Goal: Transaction & Acquisition: Subscribe to service/newsletter

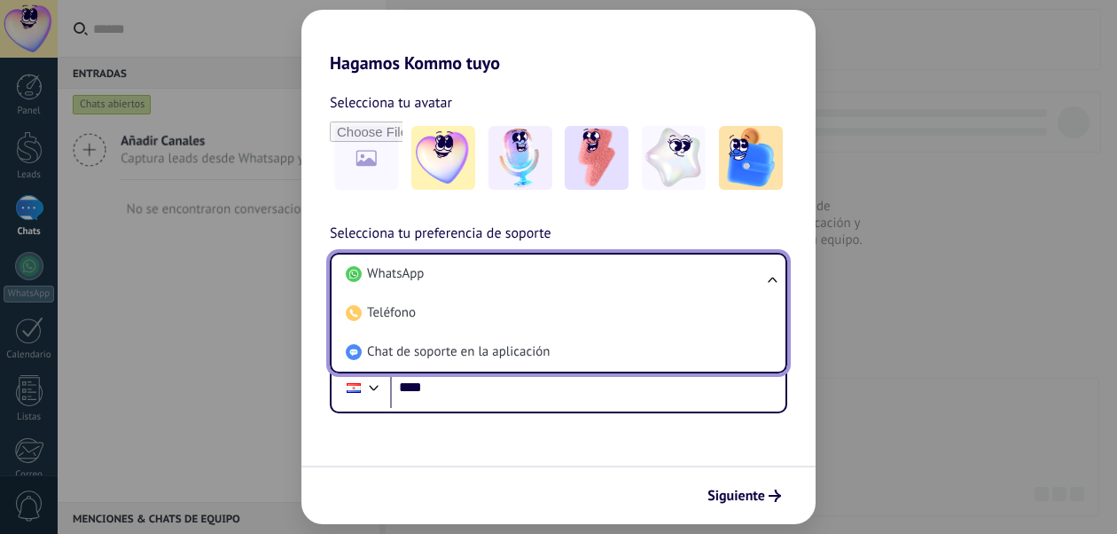
click at [469, 270] on li "WhatsApp" at bounding box center [555, 273] width 433 height 39
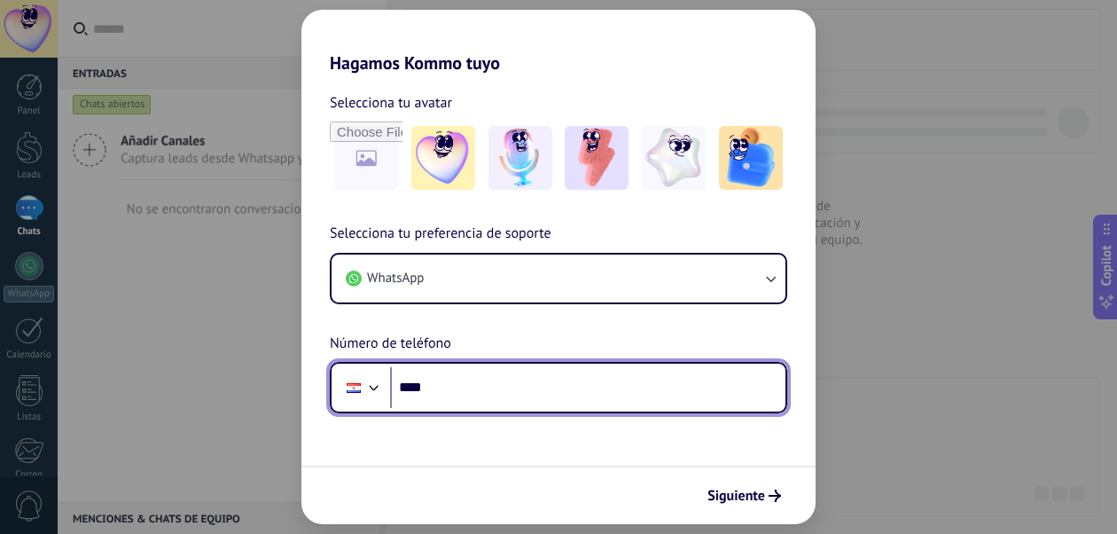
click at [495, 388] on input "****" at bounding box center [587, 387] width 395 height 41
click at [493, 395] on input "********" at bounding box center [587, 387] width 395 height 41
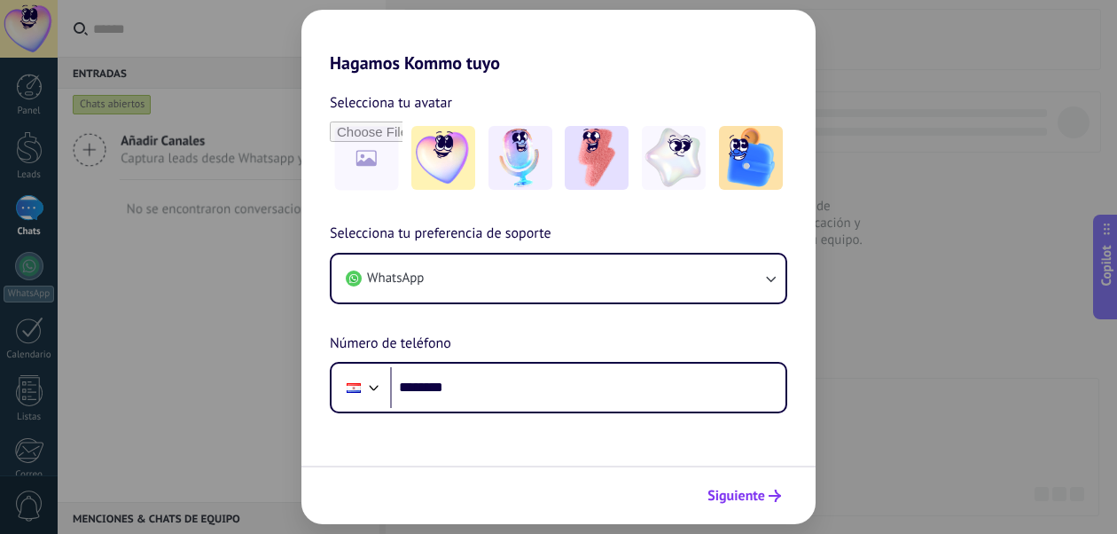
click at [740, 502] on span "Siguiente" at bounding box center [737, 495] width 58 height 12
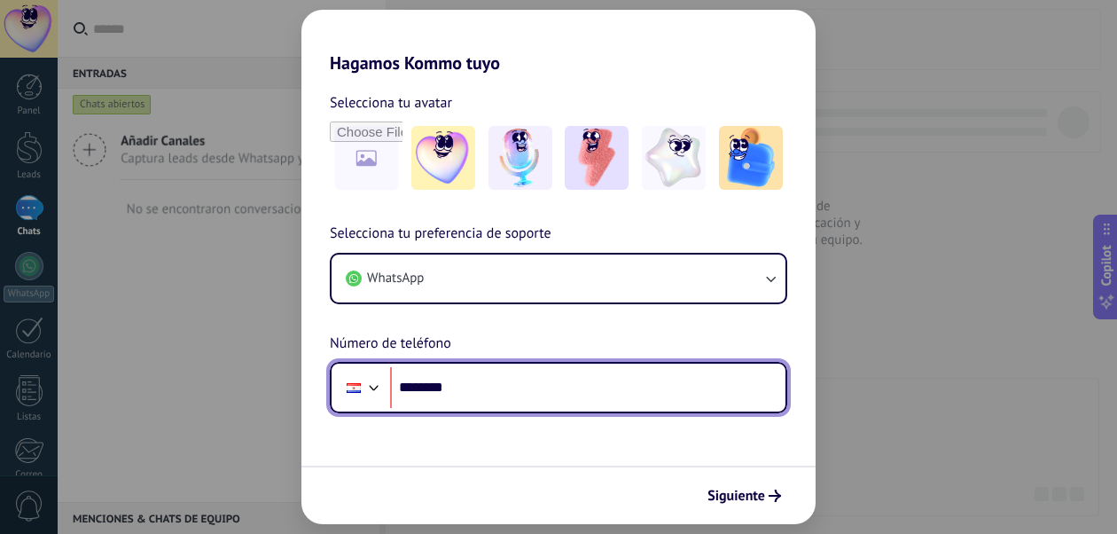
paste input "****"
type input "**********"
paste input "**********"
type input "**********"
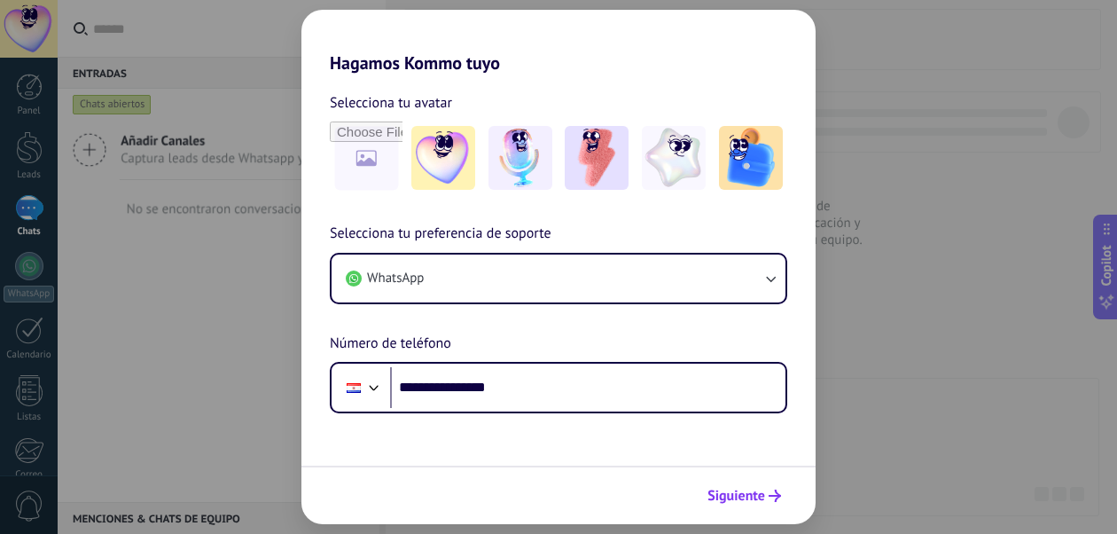
click at [778, 501] on icon "submit" at bounding box center [775, 495] width 12 height 12
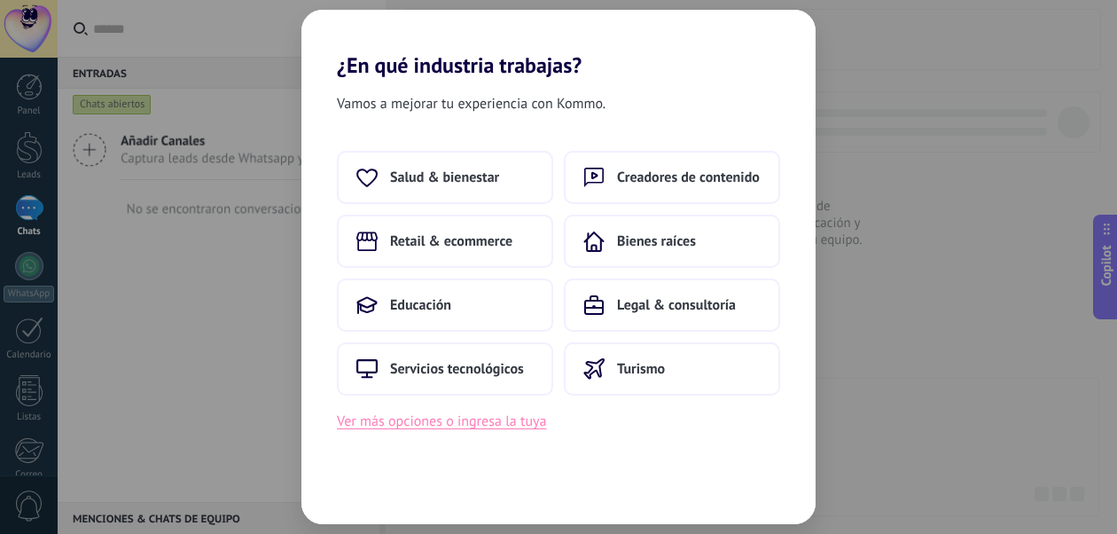
click at [528, 427] on button "Ver más opciones o ingresa la tuya" at bounding box center [441, 421] width 209 height 23
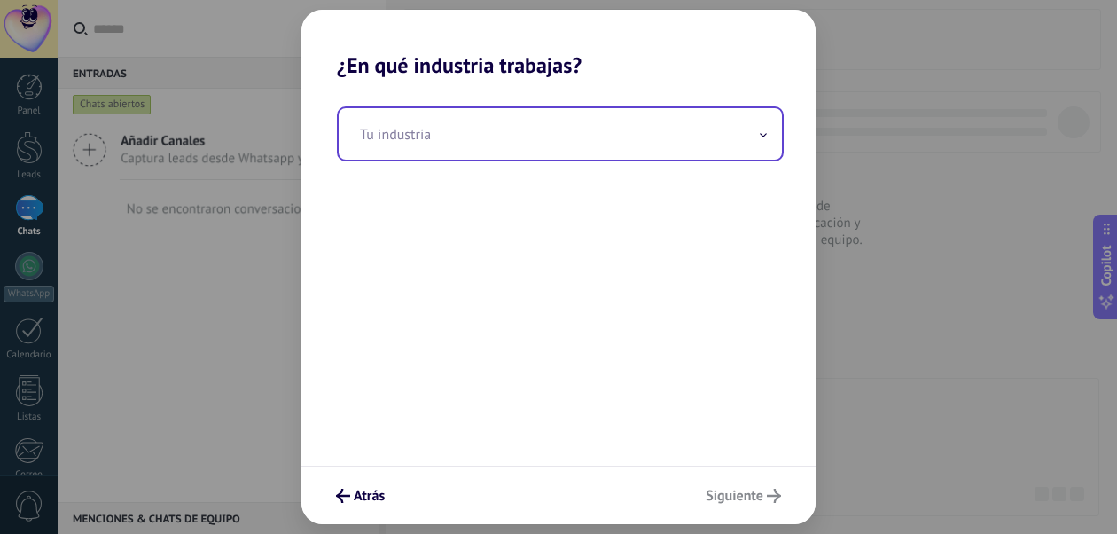
click at [512, 153] on input "text" at bounding box center [560, 133] width 443 height 51
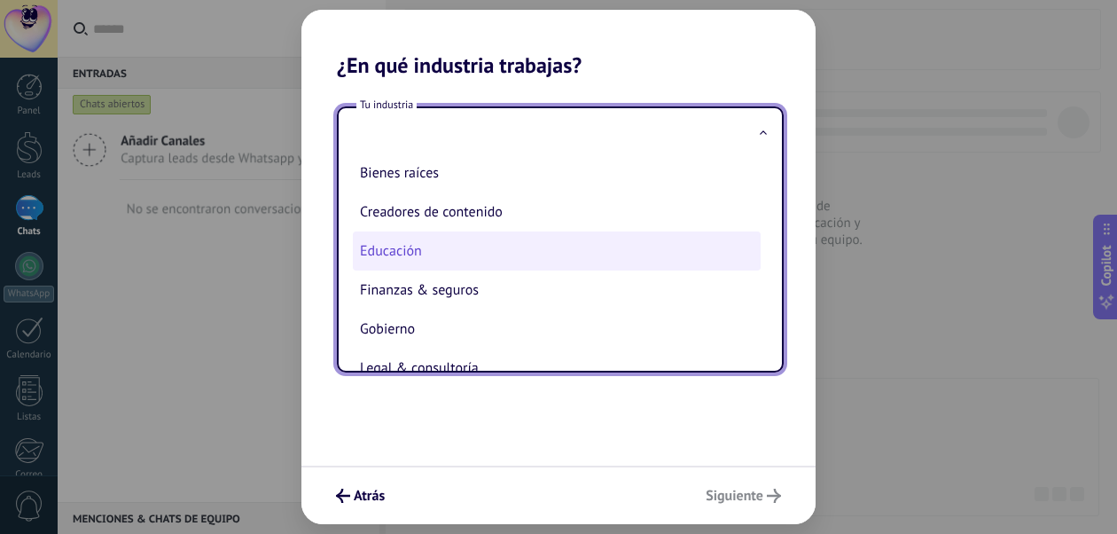
scroll to position [56, 0]
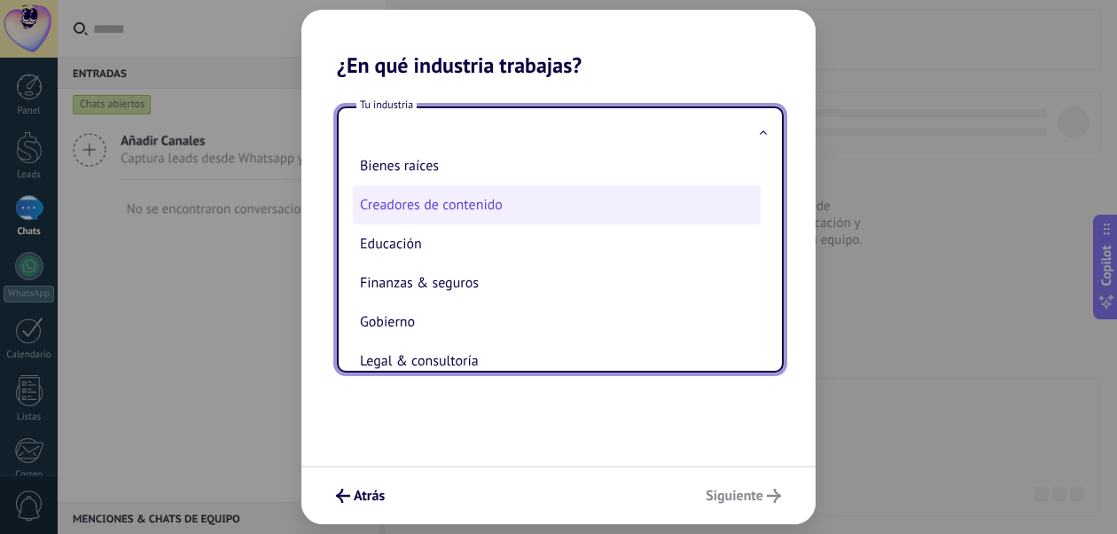
click at [508, 198] on li "Creadores de contenido" at bounding box center [557, 204] width 408 height 39
type input "**********"
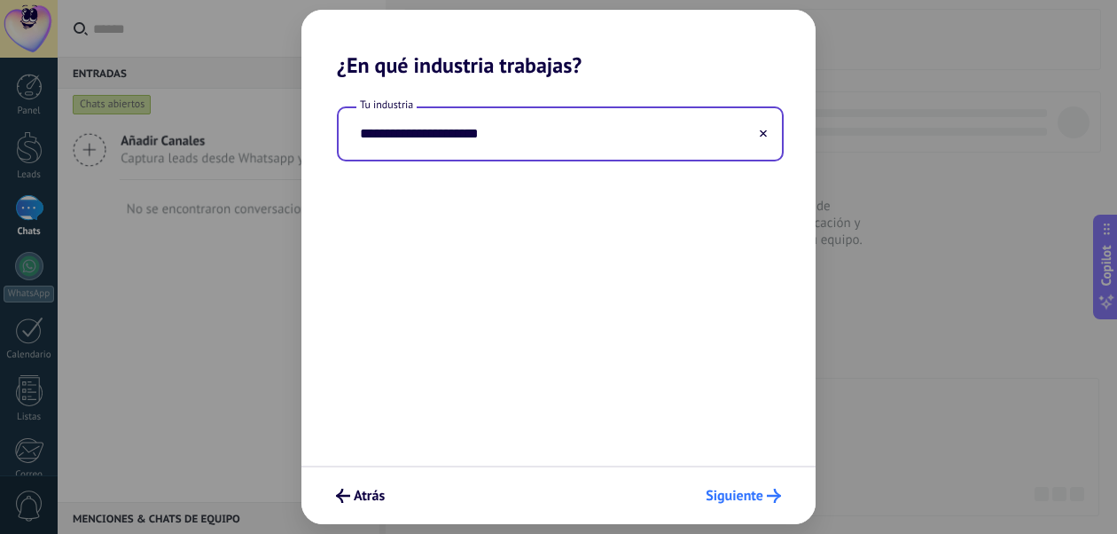
click at [760, 497] on span "Siguiente" at bounding box center [735, 495] width 58 height 12
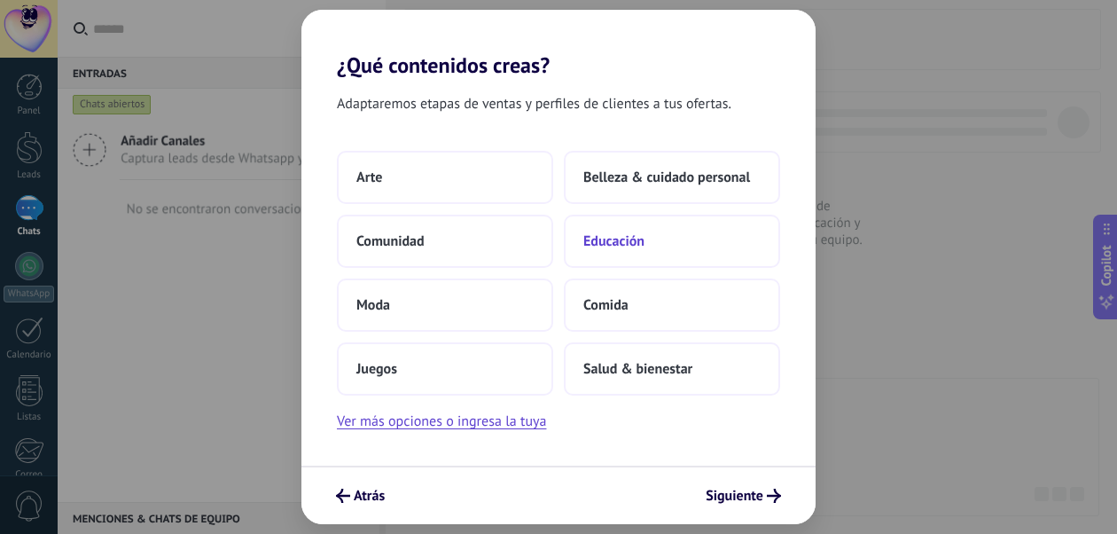
click at [640, 233] on span "Educación" at bounding box center [613, 241] width 61 height 18
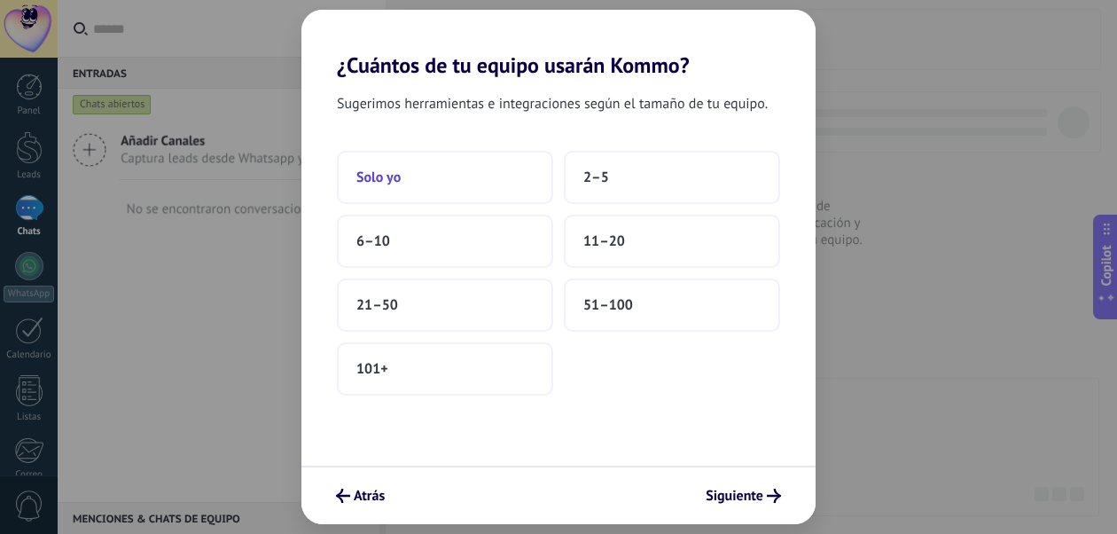
click at [517, 163] on button "Solo yo" at bounding box center [445, 177] width 216 height 53
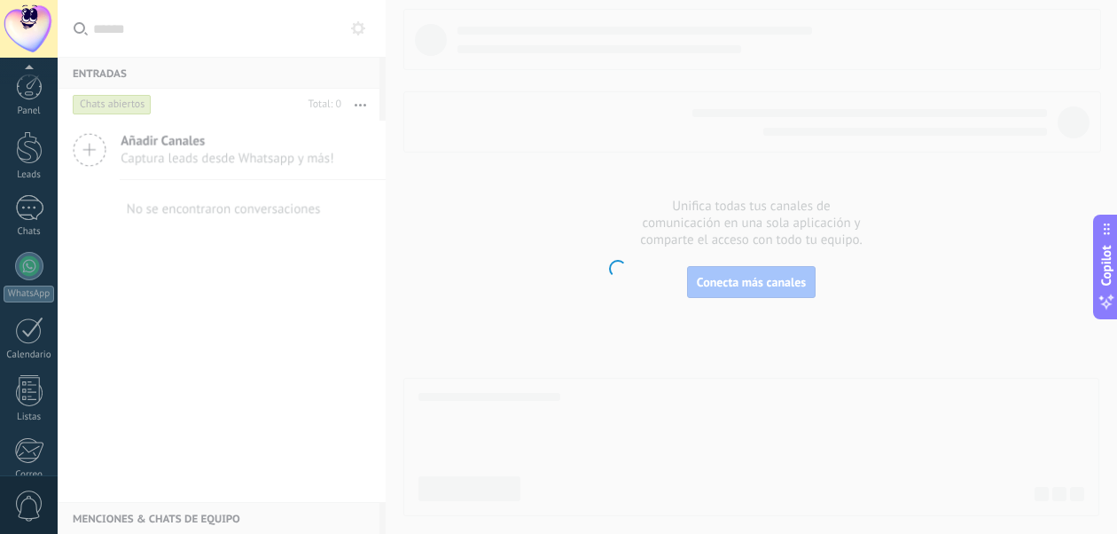
scroll to position [204, 0]
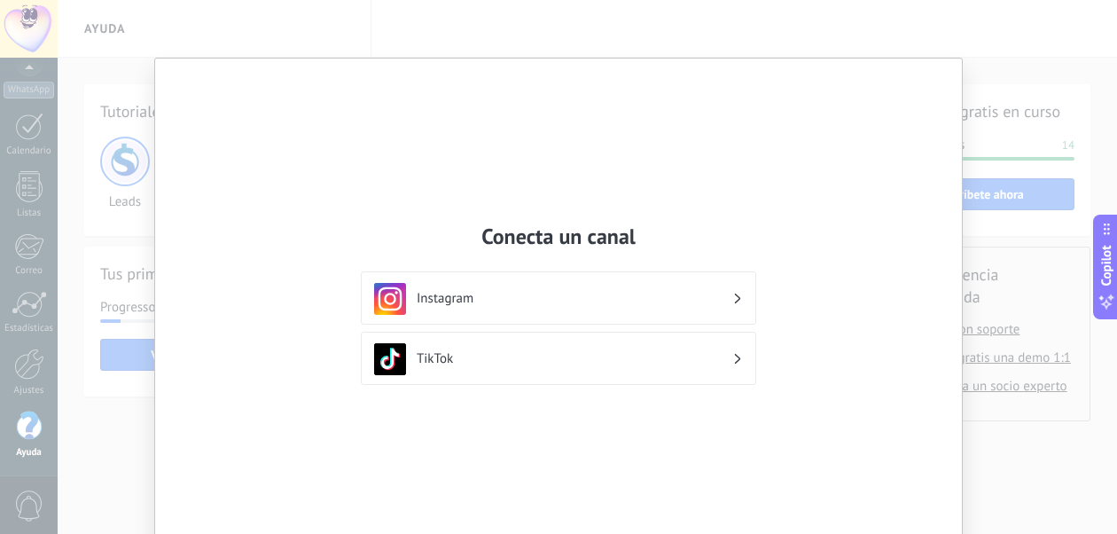
scroll to position [80, 0]
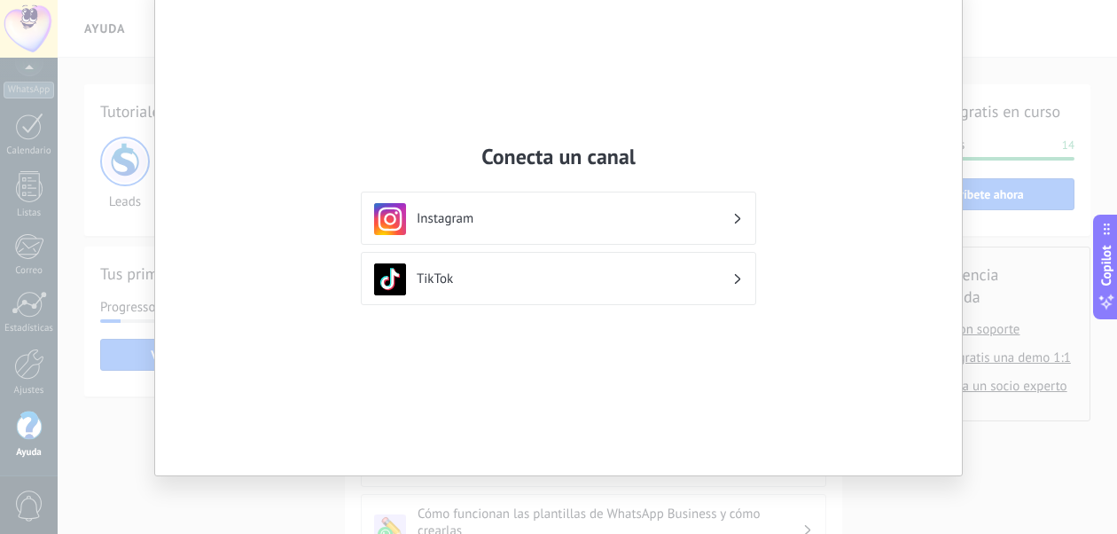
click at [1072, 208] on div "Conecta un canal Instagram TikTok" at bounding box center [558, 267] width 1117 height 534
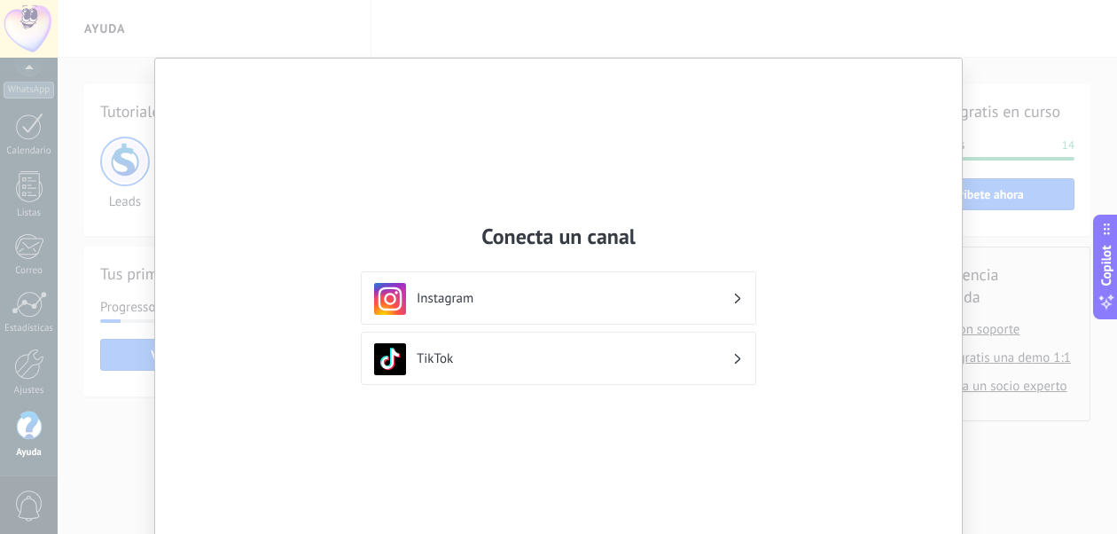
click at [938, 85] on div "Conecta un canal Instagram TikTok" at bounding box center [558, 307] width 807 height 497
click at [615, 202] on div "Conecta un canal Instagram TikTok" at bounding box center [558, 307] width 807 height 497
click at [576, 226] on h2 "Conecta un canal" at bounding box center [558, 236] width 395 height 27
click at [564, 290] on h3 "Instagram" at bounding box center [575, 298] width 316 height 17
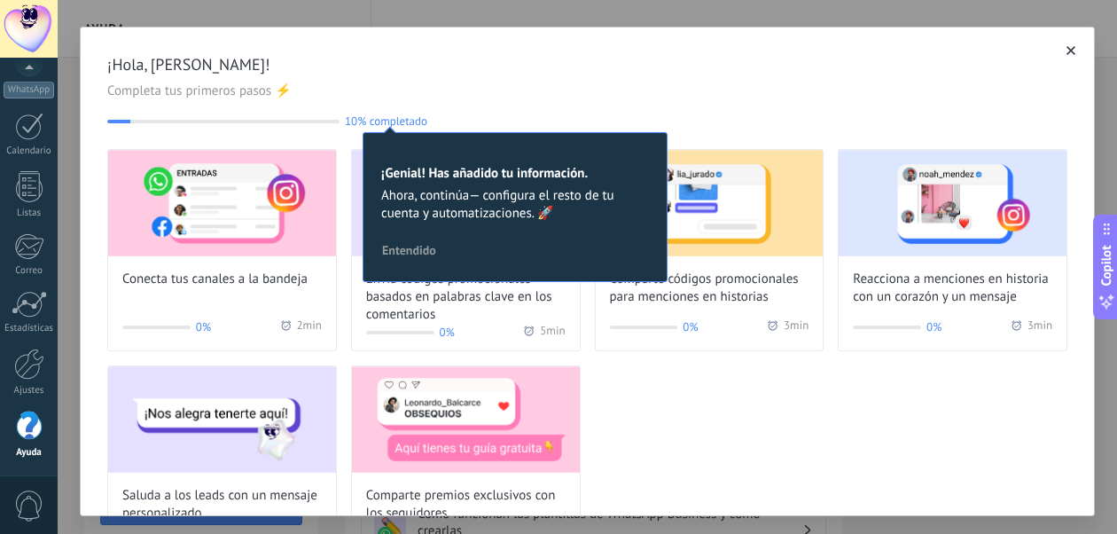
click at [929, 110] on div "¡Hola, Vinicius Lavareda! Completa tus primeros pasos ⚡ 10% completado 10 ¡Geni…" at bounding box center [587, 91] width 960 height 74
click at [1067, 51] on icon "button" at bounding box center [1071, 50] width 9 height 9
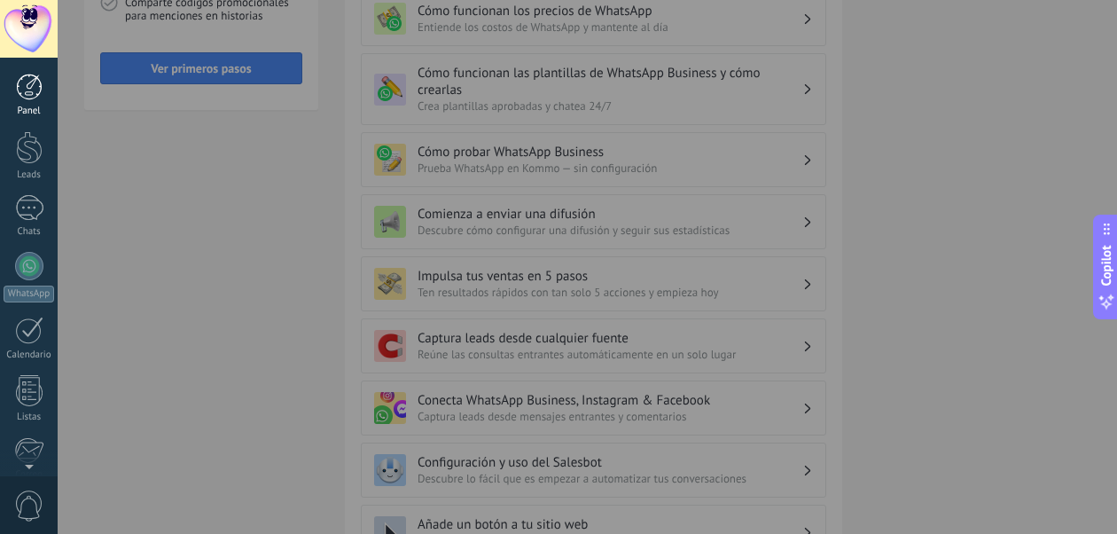
click at [31, 103] on link "Panel" at bounding box center [29, 95] width 58 height 43
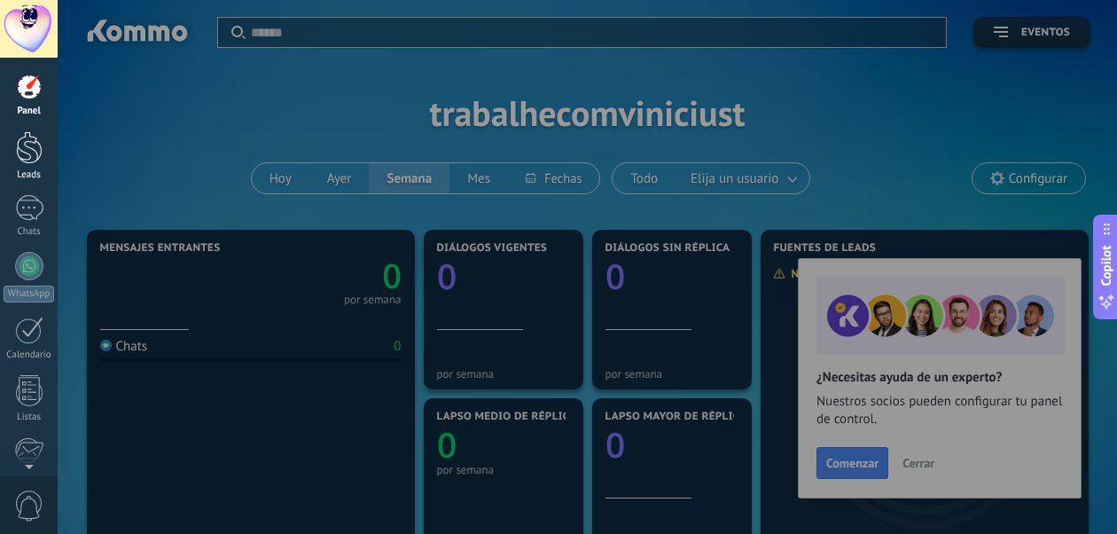
click at [26, 145] on div at bounding box center [29, 147] width 27 height 33
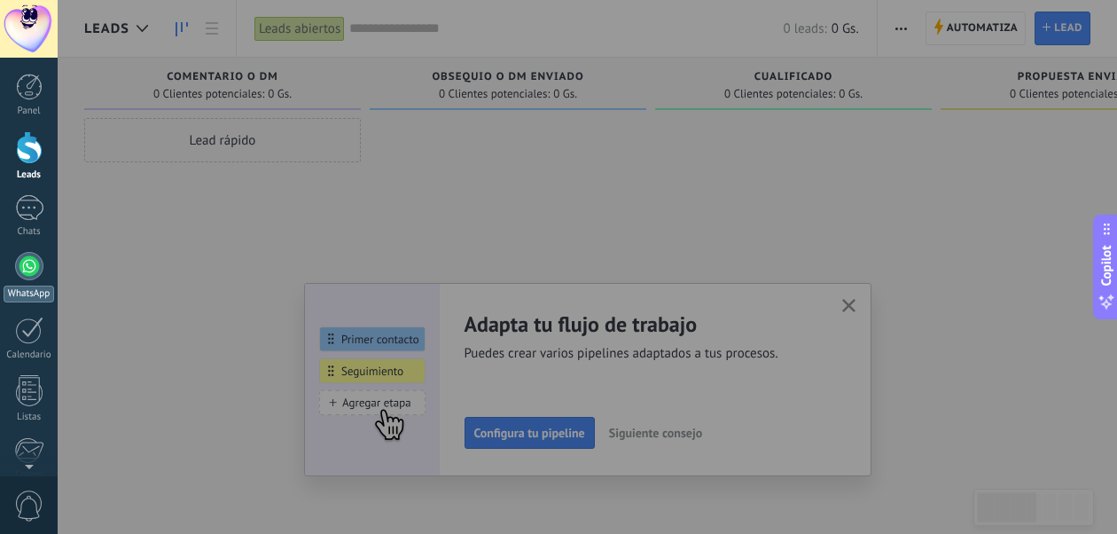
click at [24, 263] on div at bounding box center [29, 266] width 28 height 28
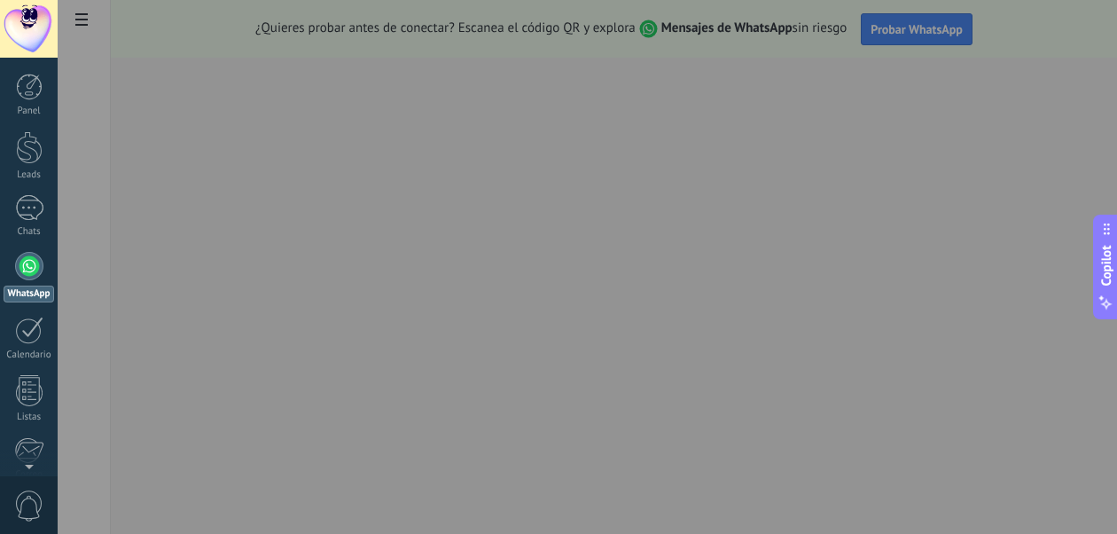
click at [934, 27] on div at bounding box center [616, 267] width 1117 height 534
click at [25, 261] on div at bounding box center [29, 266] width 28 height 28
click at [25, 329] on div at bounding box center [29, 330] width 28 height 27
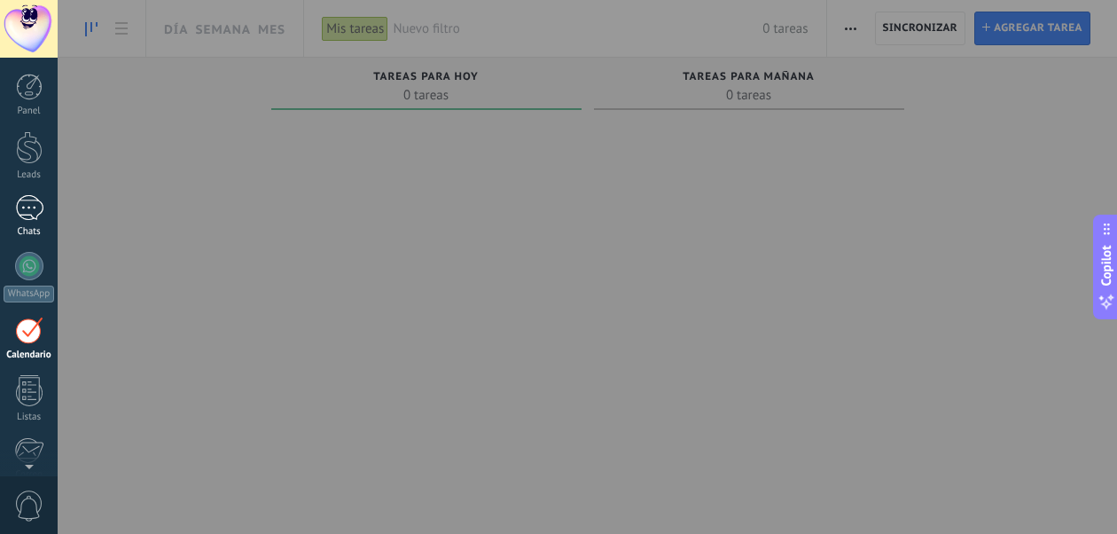
click at [31, 201] on div at bounding box center [29, 208] width 28 height 26
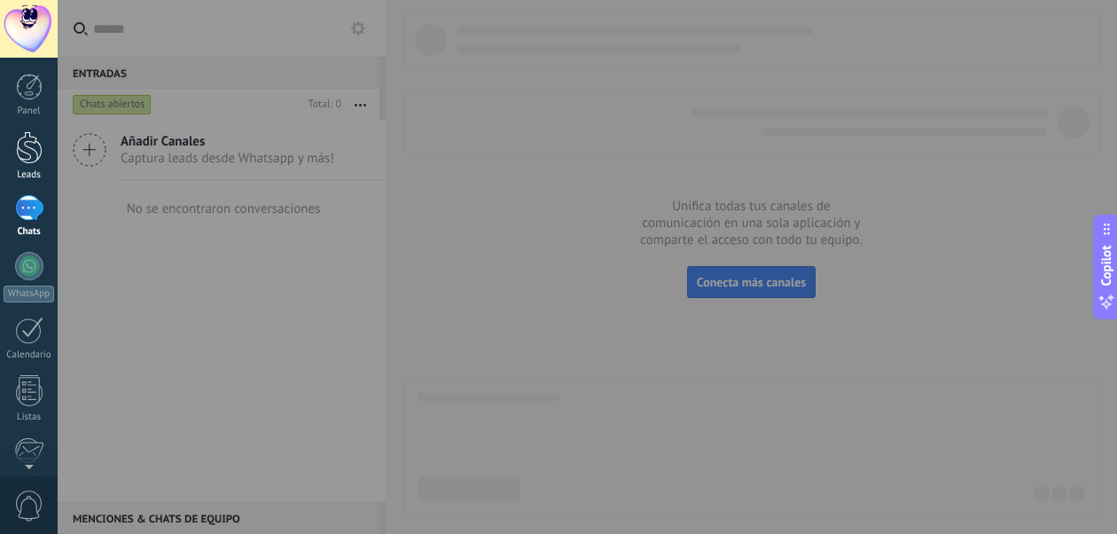
click at [31, 135] on div at bounding box center [29, 147] width 27 height 33
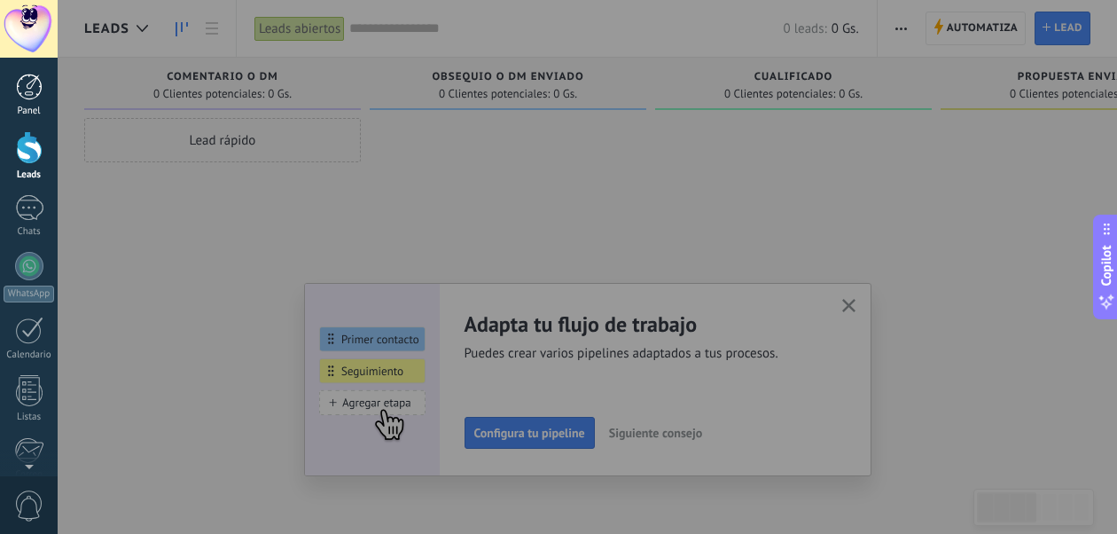
click at [26, 99] on div at bounding box center [29, 87] width 27 height 27
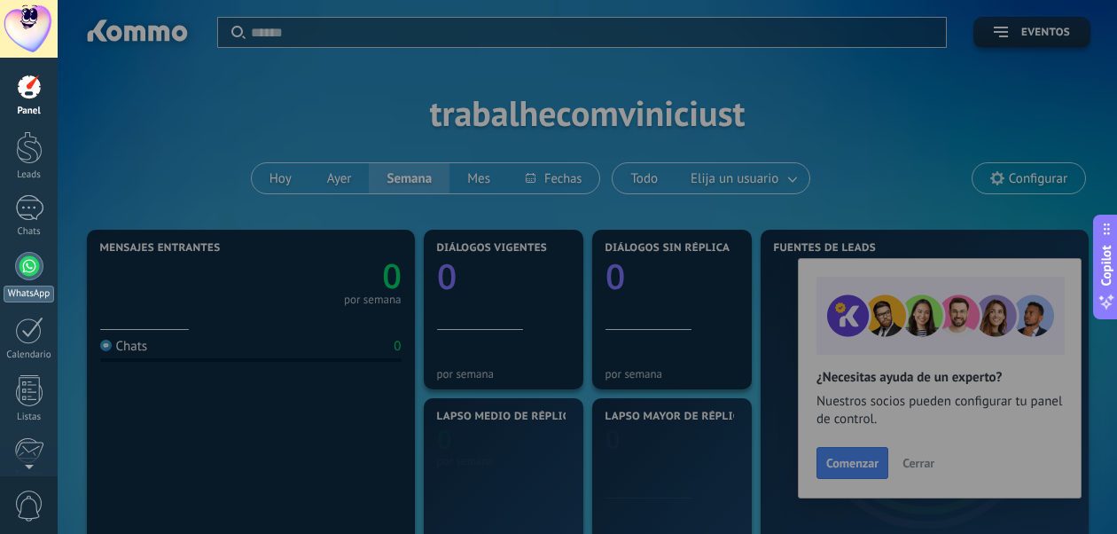
click at [23, 278] on div at bounding box center [29, 266] width 28 height 28
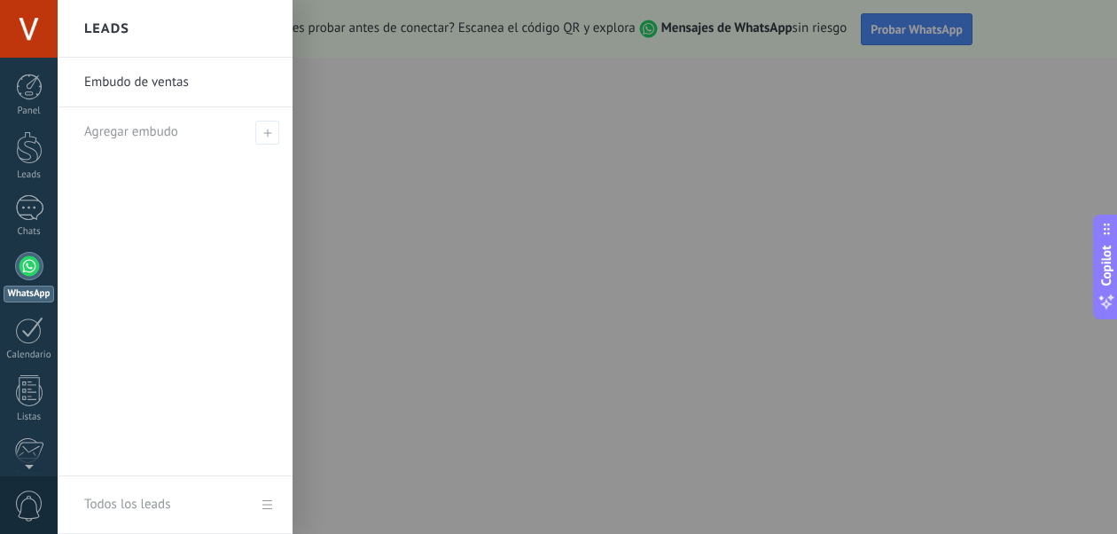
click at [198, 86] on link "Embudo de ventas" at bounding box center [179, 83] width 191 height 50
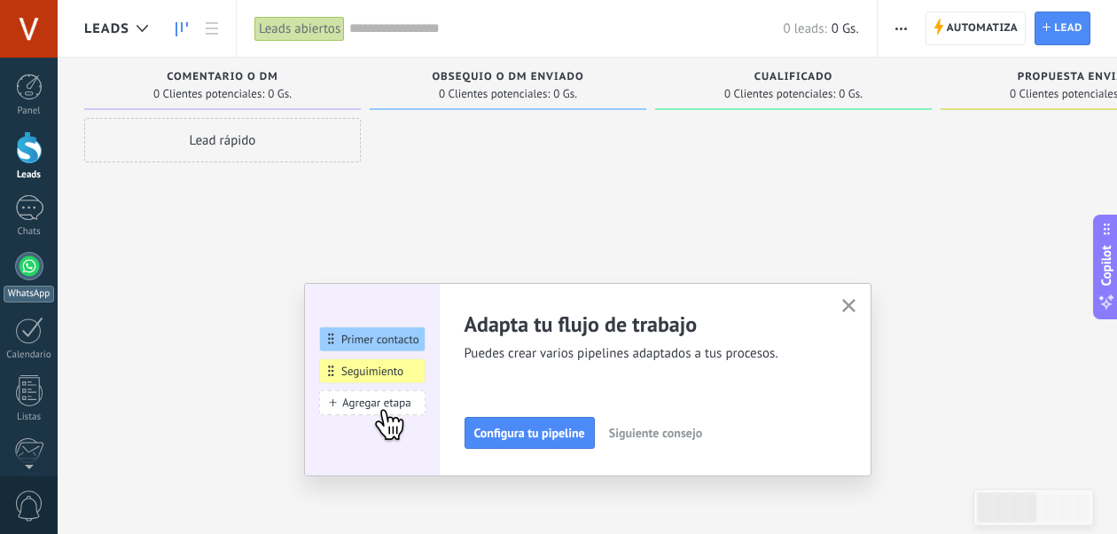
click at [38, 285] on div "WhatsApp" at bounding box center [29, 293] width 51 height 17
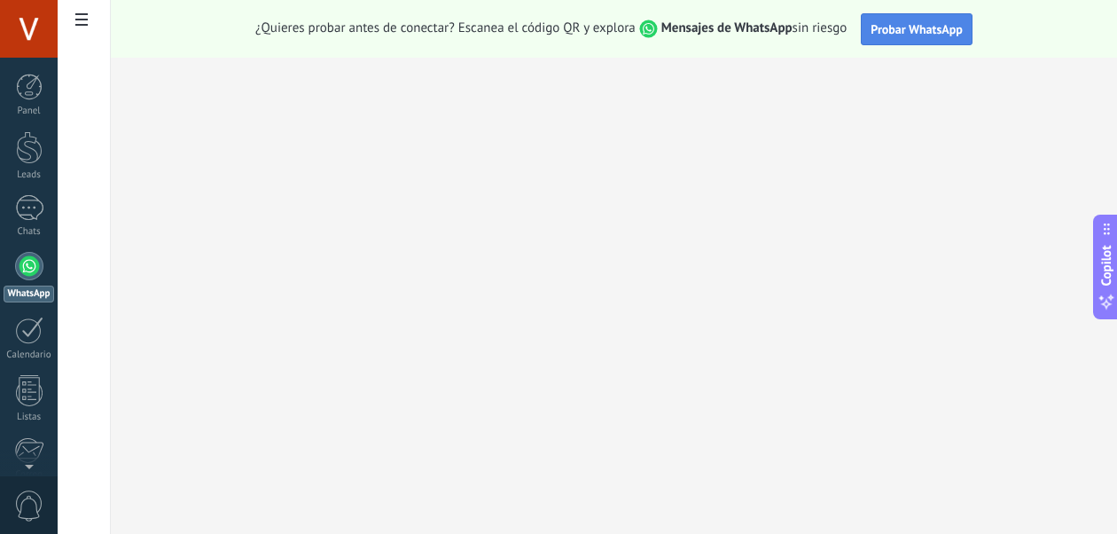
click at [925, 28] on span "Probar WhatsApp" at bounding box center [917, 29] width 92 height 16
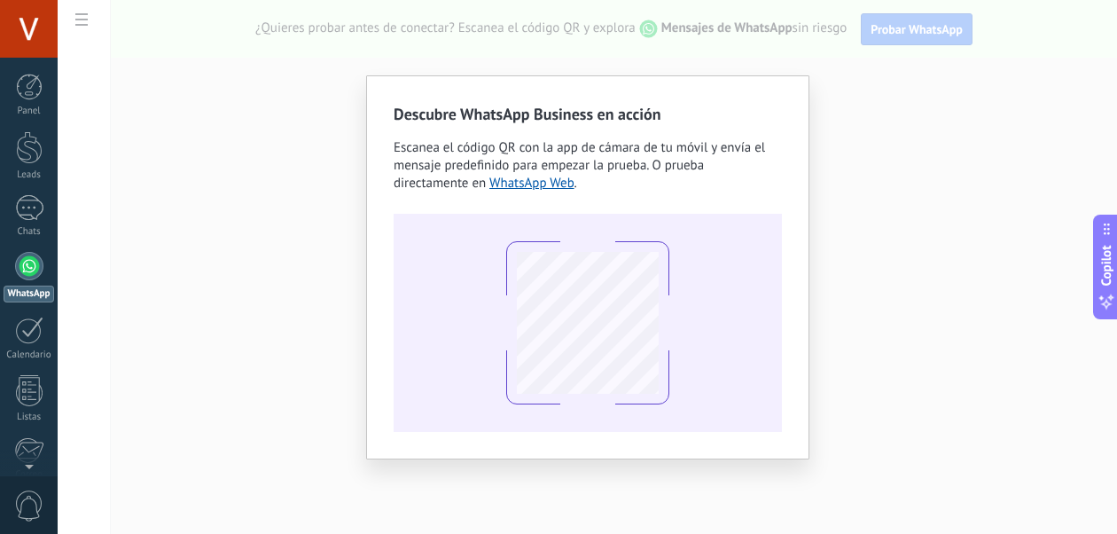
click at [817, 98] on div "Descubre WhatsApp Business en acción Escanea el código QR con la app [PERSON_NA…" at bounding box center [588, 267] width 1060 height 534
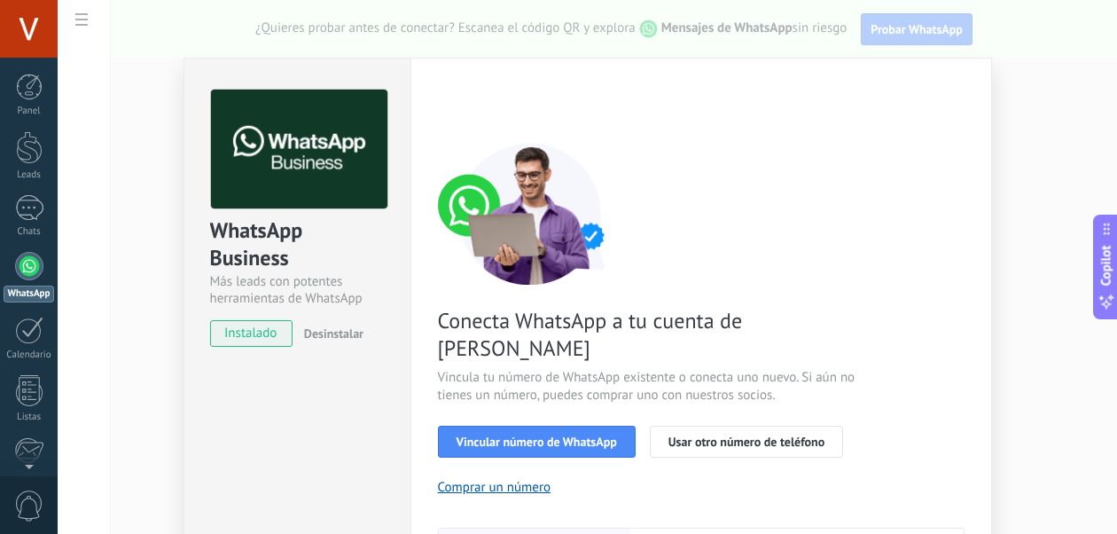
click at [83, 21] on div "WhatsApp Business Más leads con potentes herramientas de WhatsApp instalado Des…" at bounding box center [588, 267] width 1060 height 534
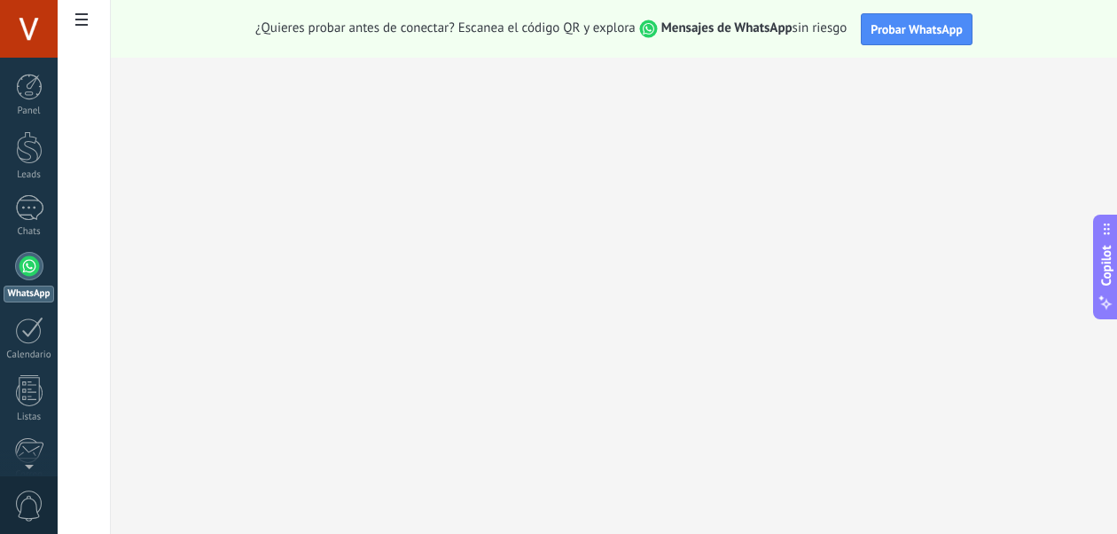
click at [83, 21] on use at bounding box center [81, 19] width 12 height 12
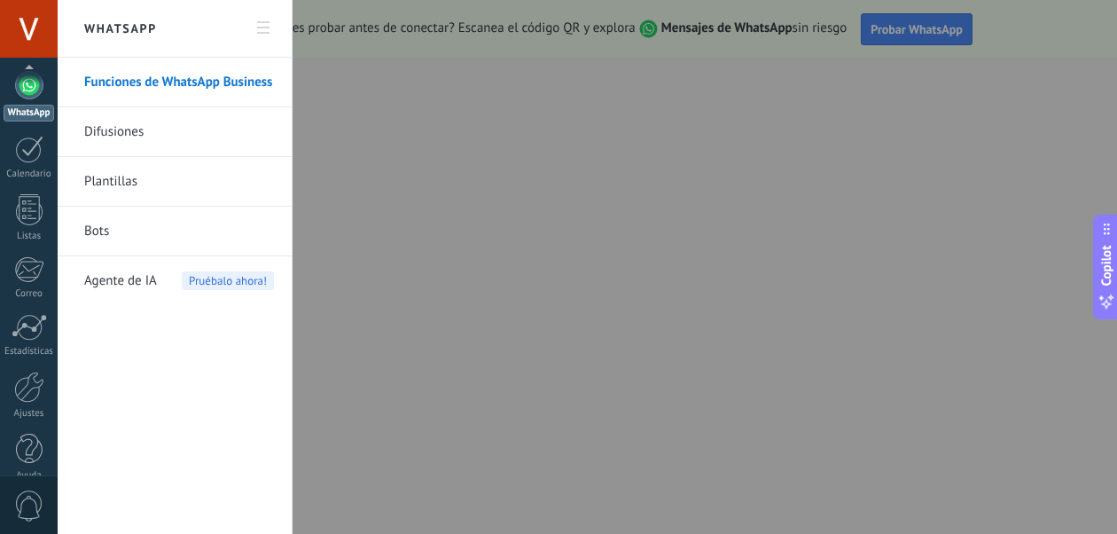
scroll to position [204, 0]
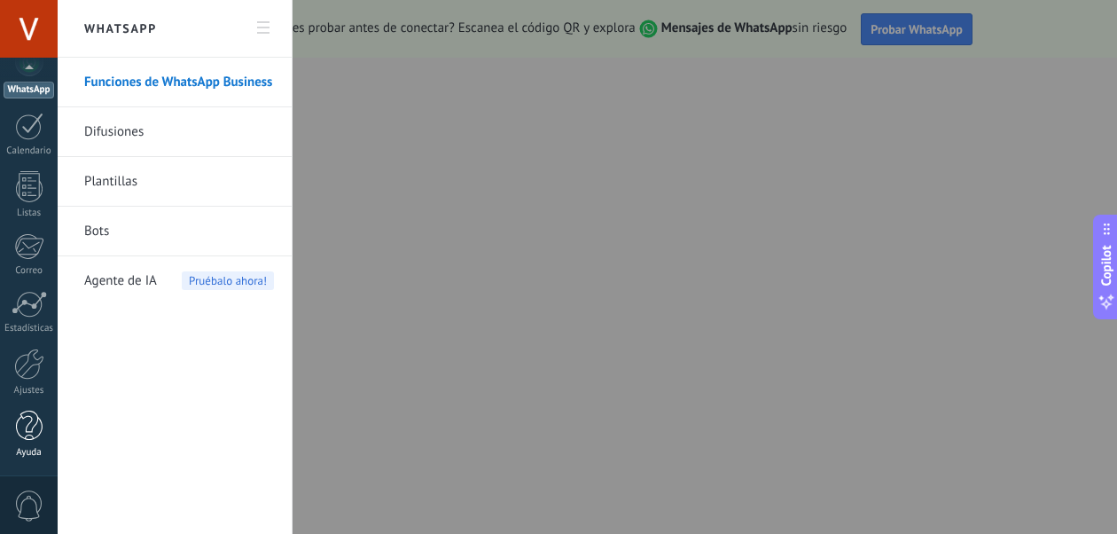
click at [27, 425] on div at bounding box center [29, 426] width 27 height 31
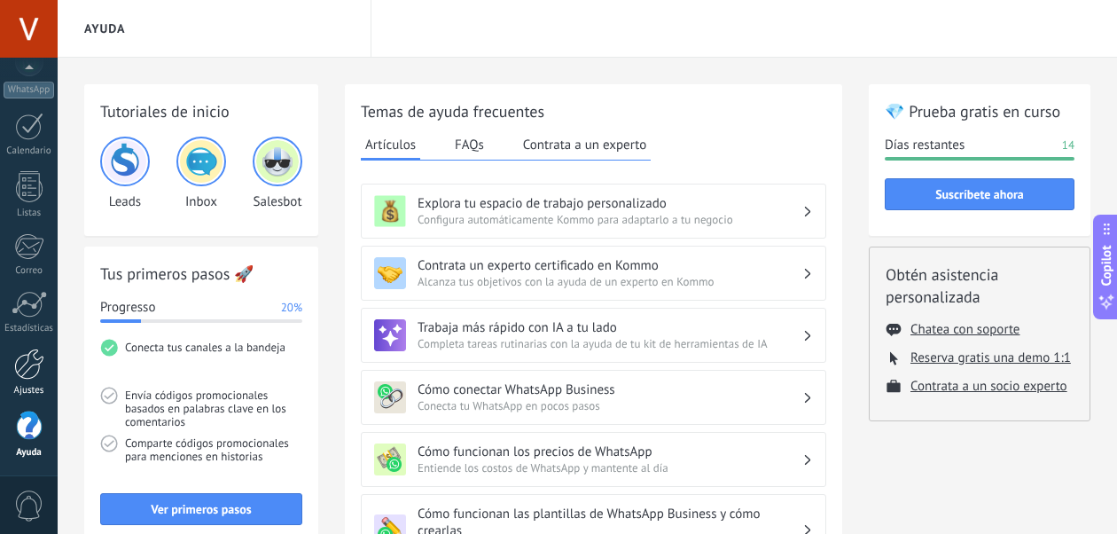
click at [29, 382] on link "Ajustes" at bounding box center [29, 372] width 58 height 48
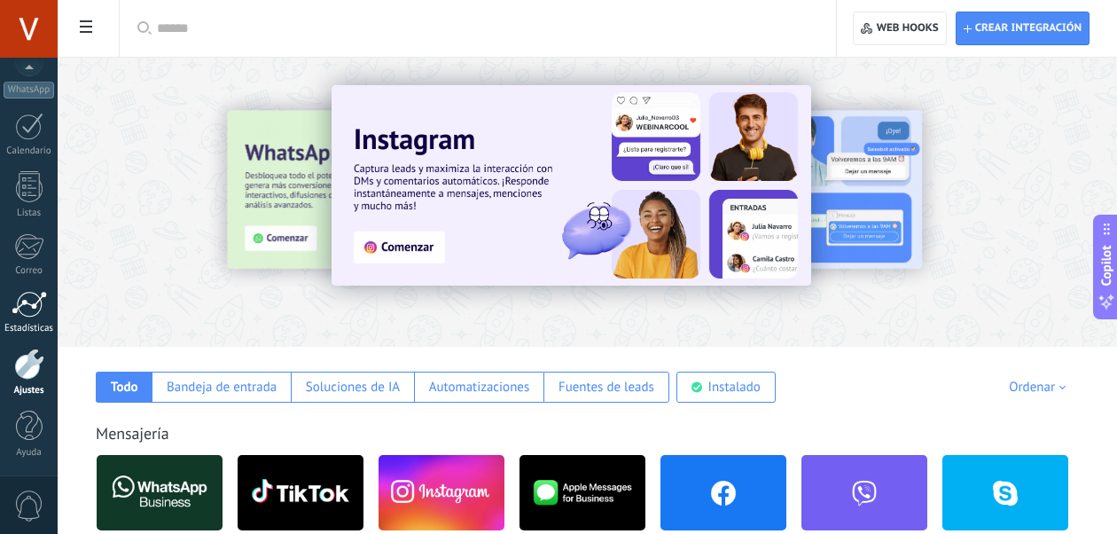
click at [35, 304] on div at bounding box center [29, 304] width 35 height 27
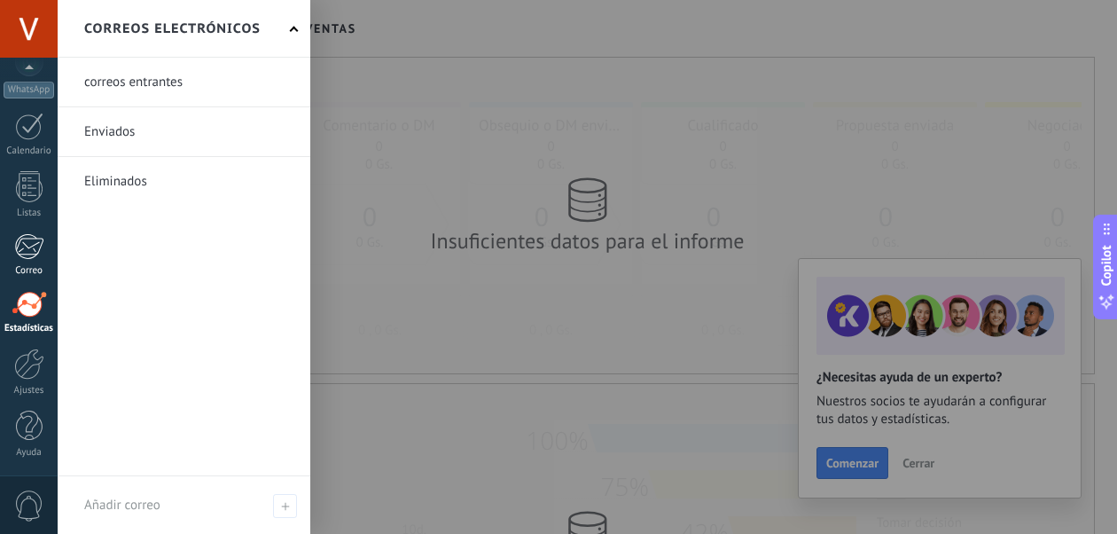
click at [32, 260] on link "Correo" at bounding box center [29, 254] width 58 height 43
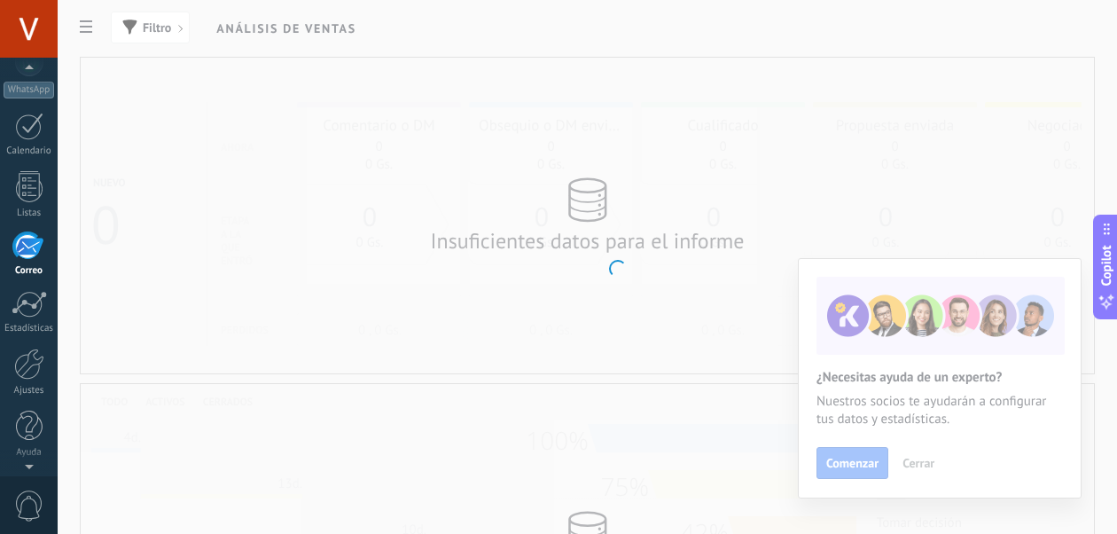
scroll to position [172, 0]
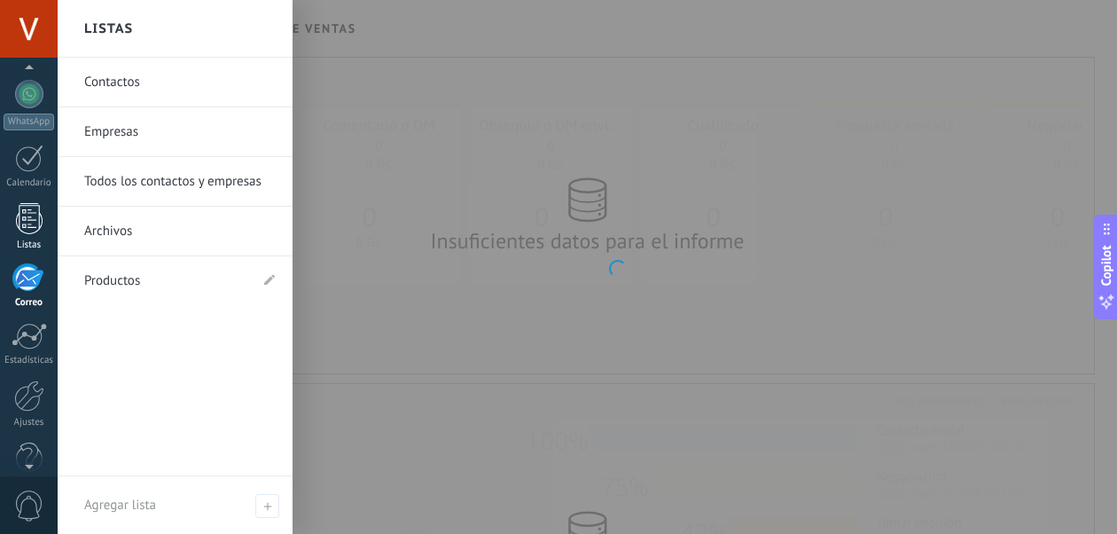
click at [31, 219] on div at bounding box center [29, 218] width 27 height 31
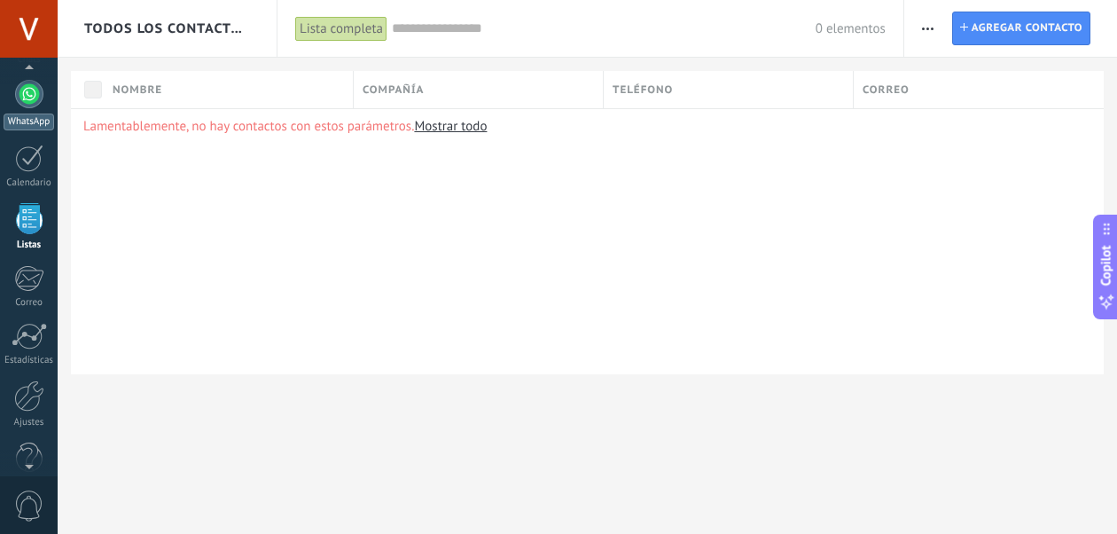
click at [34, 109] on link "WhatsApp" at bounding box center [29, 105] width 58 height 51
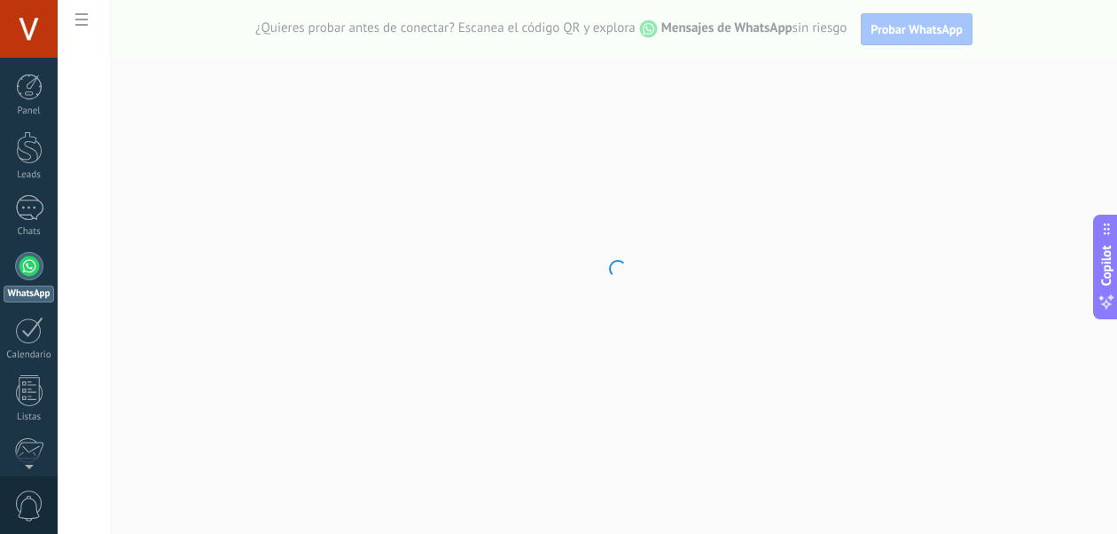
click at [82, 15] on body ".abccls-1,.abccls-2{fill-rule:evenodd}.abccls-2{fill:#fff} .abfcls-1{fill:none}…" at bounding box center [558, 267] width 1117 height 534
click at [755, 258] on body ".abccls-1,.abccls-2{fill-rule:evenodd}.abccls-2{fill:#fff} .abfcls-1{fill:none}…" at bounding box center [558, 267] width 1117 height 534
